Goal: Task Accomplishment & Management: Use online tool/utility

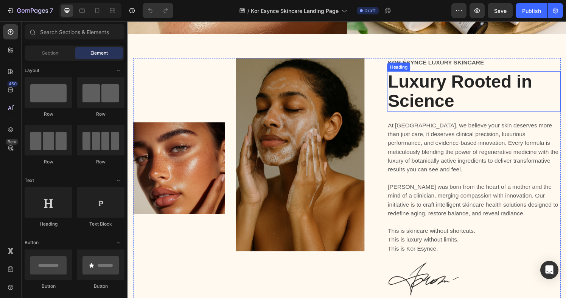
scroll to position [303, 0]
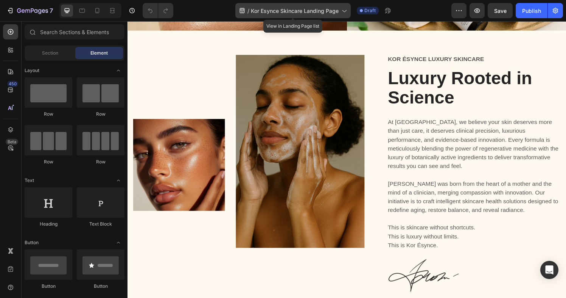
click at [343, 9] on icon at bounding box center [344, 11] width 8 height 8
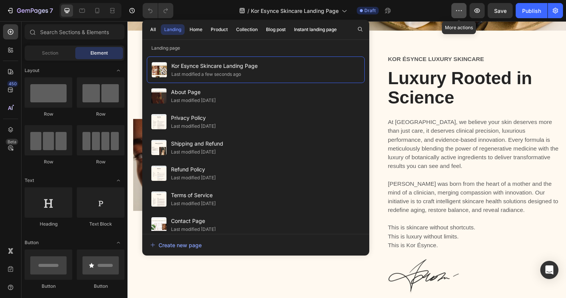
click at [460, 10] on icon "button" at bounding box center [459, 10] width 1 height 1
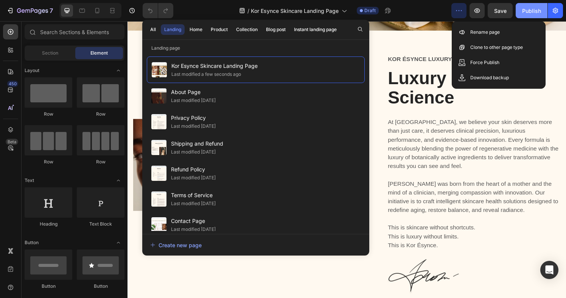
click at [533, 10] on div "Publish" at bounding box center [532, 11] width 19 height 8
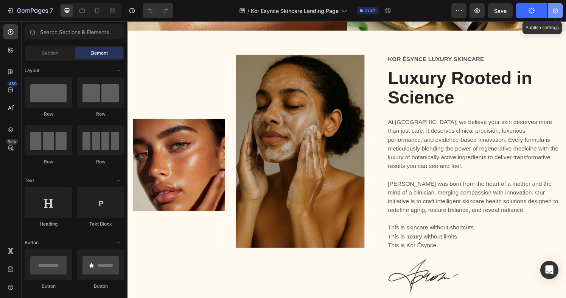
click at [557, 13] on icon "button" at bounding box center [556, 11] width 8 height 8
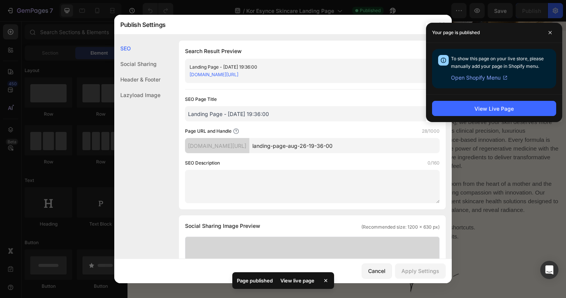
click at [239, 74] on link "[DOMAIN_NAME][URL]" at bounding box center [214, 75] width 49 height 6
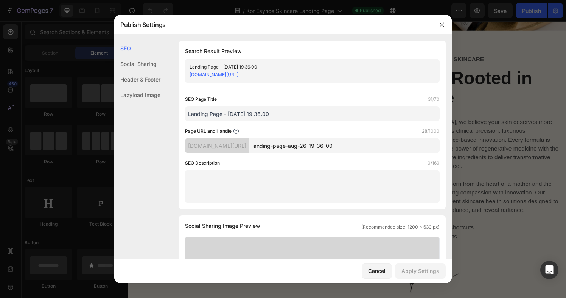
click at [390, 150] on input "landing-page-aug-26-19-36-00" at bounding box center [345, 145] width 190 height 15
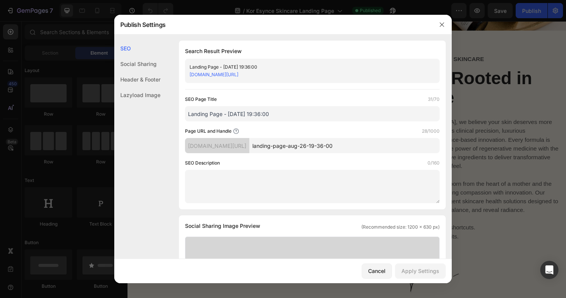
click at [390, 150] on input "landing-page-aug-26-19-36-00" at bounding box center [345, 145] width 190 height 15
click at [366, 77] on div "[DOMAIN_NAME][URL]" at bounding box center [306, 75] width 233 height 8
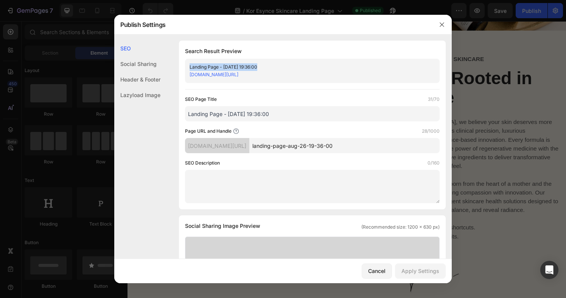
copy div "Landing Page - [DATE] 19:36:00"
click at [155, 62] on div "Social Sharing" at bounding box center [137, 64] width 46 height 16
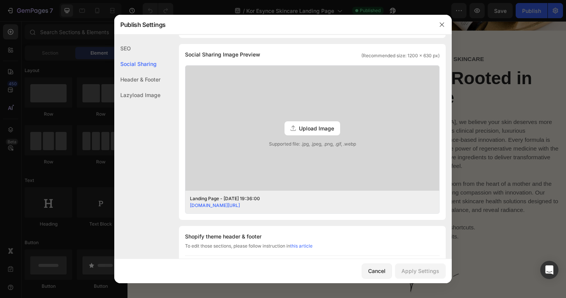
scroll to position [173, 0]
click at [154, 81] on div "Header & Footer" at bounding box center [137, 80] width 46 height 16
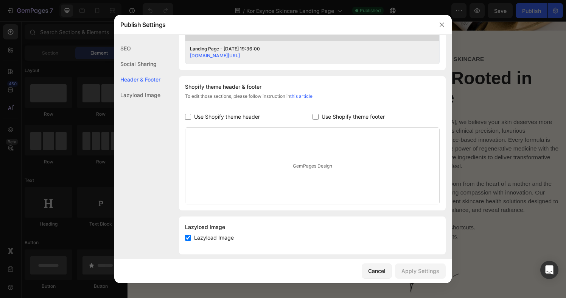
scroll to position [328, 0]
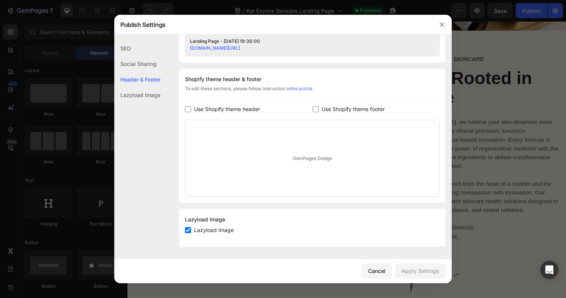
click at [148, 97] on div "Lazyload Image" at bounding box center [137, 95] width 46 height 16
click at [447, 23] on button "button" at bounding box center [442, 25] width 12 height 12
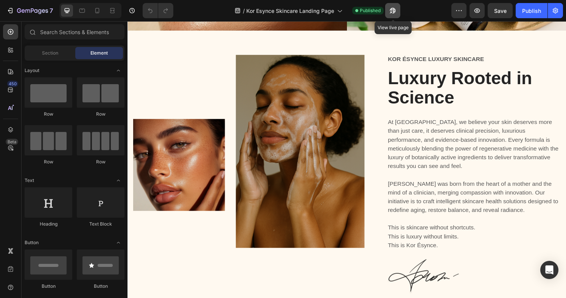
click at [391, 11] on icon "button" at bounding box center [393, 11] width 8 height 8
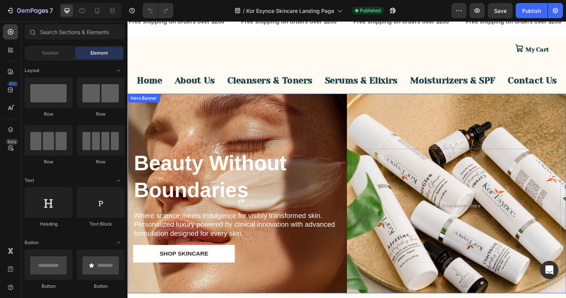
scroll to position [0, 0]
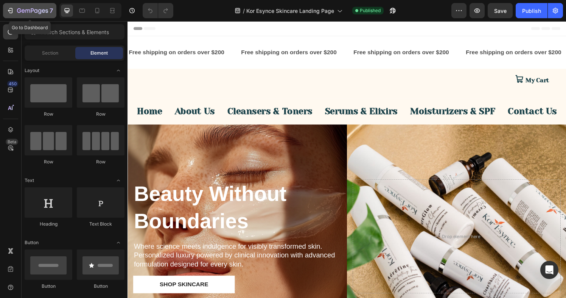
click at [37, 10] on icon "button" at bounding box center [35, 10] width 3 height 3
